Goal: Find specific page/section: Find specific page/section

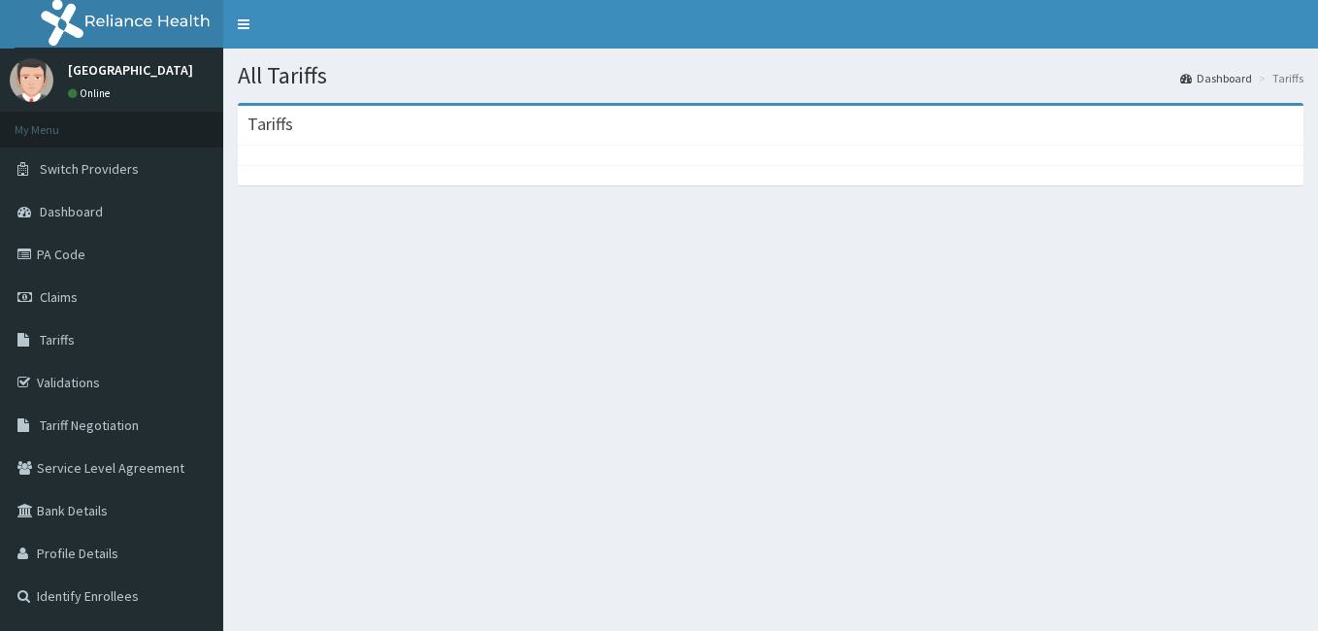
click at [140, 341] on link "Tariffs" at bounding box center [111, 339] width 223 height 43
click at [125, 287] on link "Claims" at bounding box center [111, 297] width 223 height 43
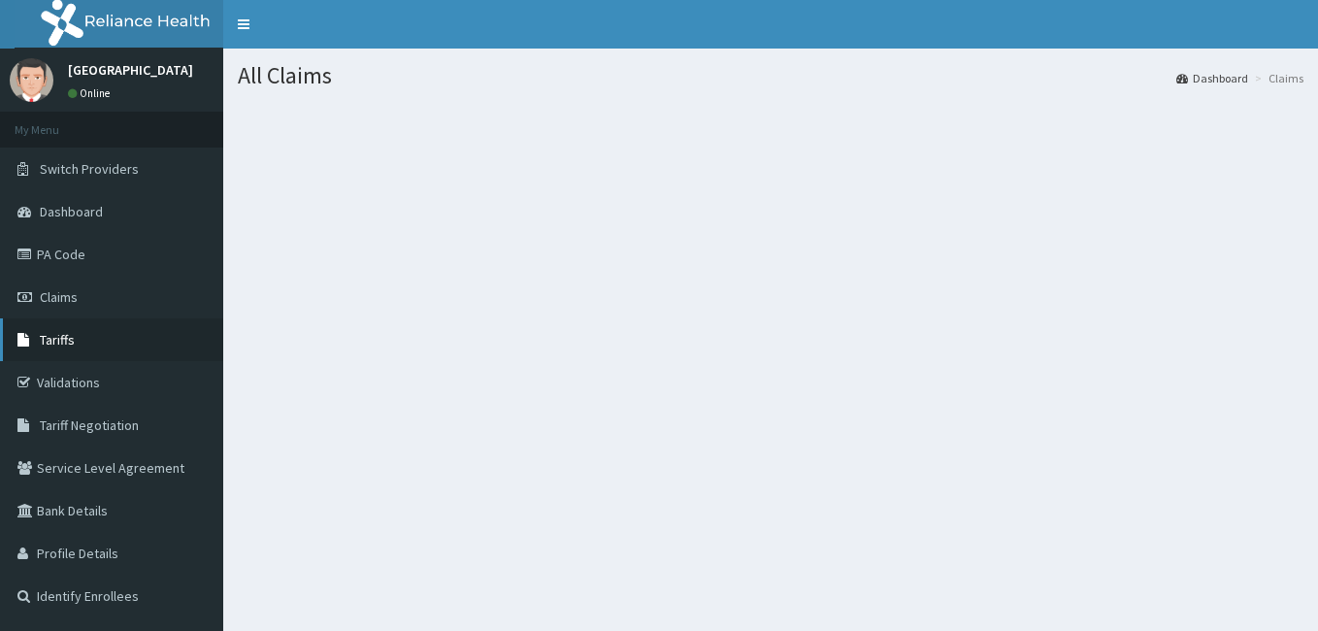
click at [104, 339] on link "Tariffs" at bounding box center [111, 339] width 223 height 43
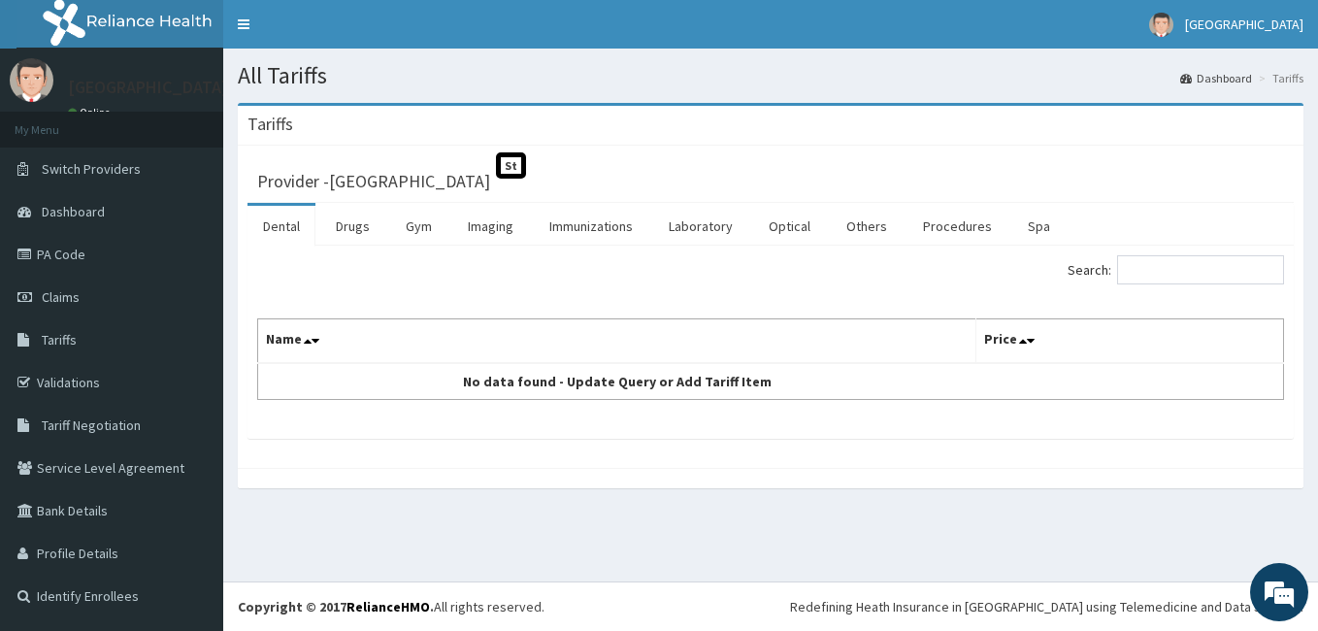
drag, startPoint x: 466, startPoint y: 380, endPoint x: 1317, endPoint y: 632, distance: 887.5
click at [1317, 630] on html "R EL Toggle navigation MIYETTI HOSPITAL MIYETTI HOSPITAL - miyettihospital@gmai…" at bounding box center [659, 315] width 1318 height 631
drag, startPoint x: 1317, startPoint y: 630, endPoint x: 1149, endPoint y: 606, distance: 169.6
click at [1149, 606] on div "Redefining Heath Insurance in [GEOGRAPHIC_DATA] using Telemedicine and Data Sci…" at bounding box center [1046, 606] width 513 height 19
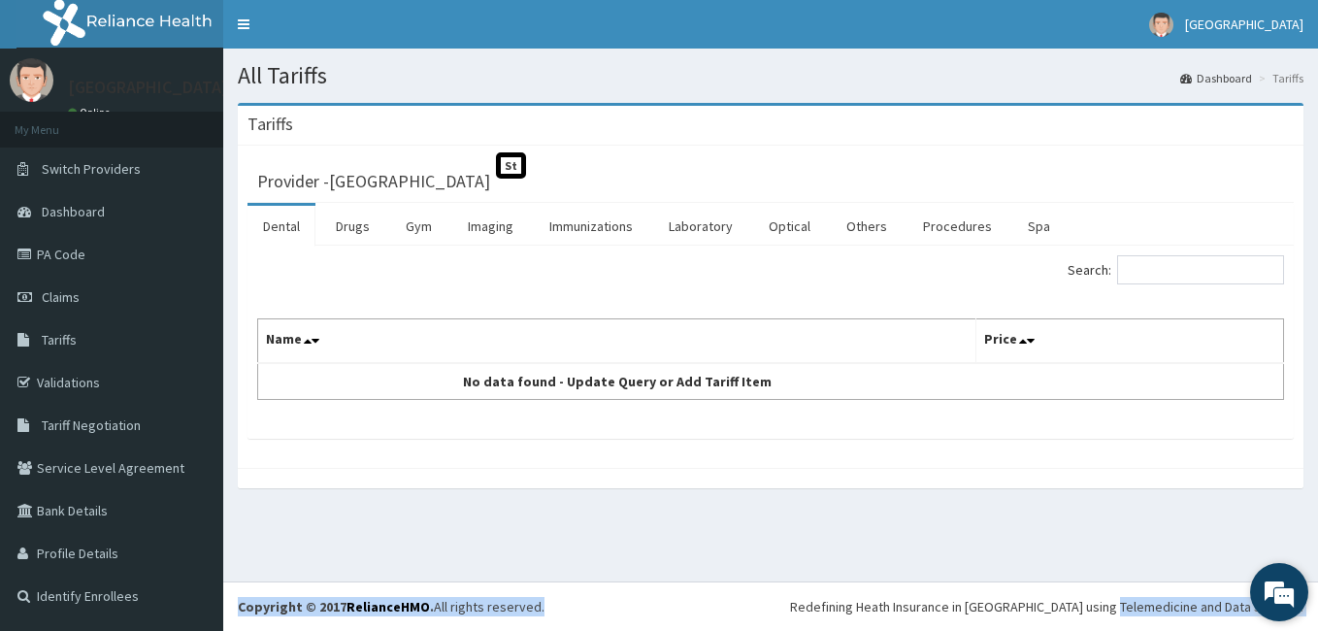
drag, startPoint x: 1149, startPoint y: 606, endPoint x: 1301, endPoint y: 608, distance: 152.4
click at [1301, 608] on body "R EL Toggle navigation MIYETTI HOSPITAL MIYETTI HOSPITAL - miyettihospital@gmai…" at bounding box center [659, 315] width 1318 height 631
drag, startPoint x: 1301, startPoint y: 608, endPoint x: 1233, endPoint y: 608, distance: 67.9
click at [1233, 608] on div "Redefining Heath Insurance in [GEOGRAPHIC_DATA] using Telemedicine and Data Sci…" at bounding box center [1046, 606] width 513 height 19
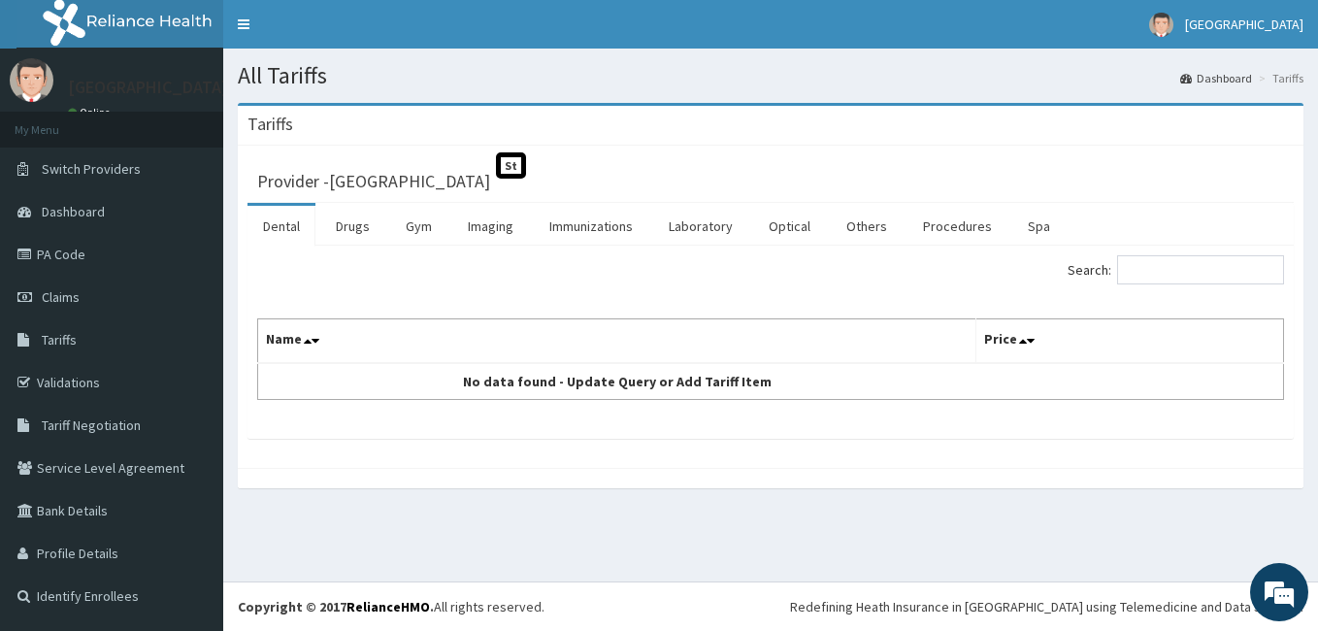
click at [1233, 608] on div "Redefining Heath Insurance in [GEOGRAPHIC_DATA] using Telemedicine and Data Sci…" at bounding box center [1046, 606] width 513 height 19
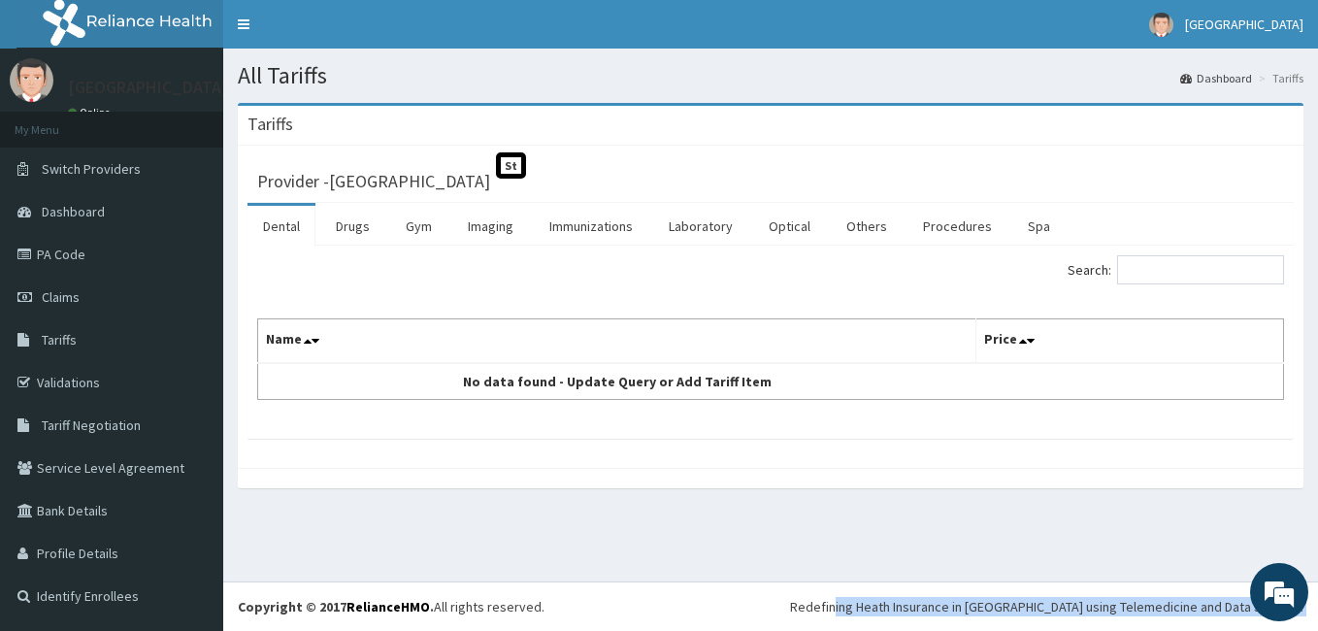
click at [1233, 608] on div "Redefining Heath Insurance in [GEOGRAPHIC_DATA] using Telemedicine and Data Sci…" at bounding box center [1046, 606] width 513 height 19
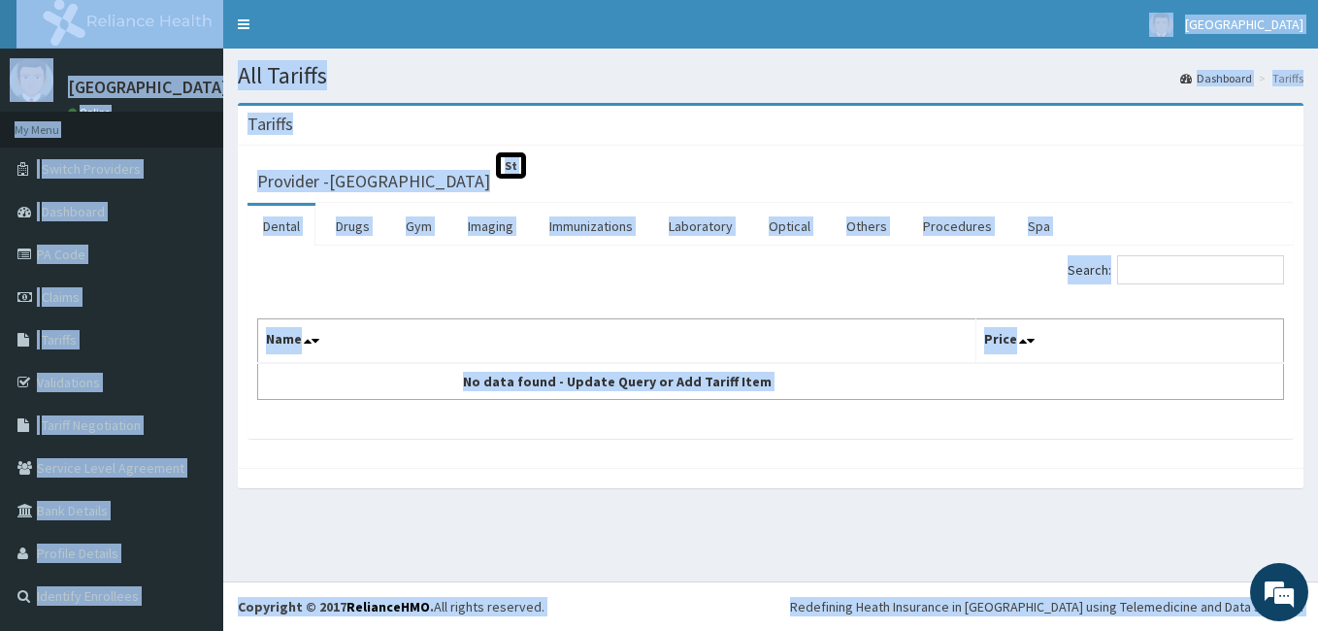
click at [1070, 444] on div "Provider - MIYETTI HOSPITAL St Dental Drugs Gym Imaging Immunizations Laborator…" at bounding box center [771, 307] width 1066 height 322
